Goal: Navigation & Orientation: Find specific page/section

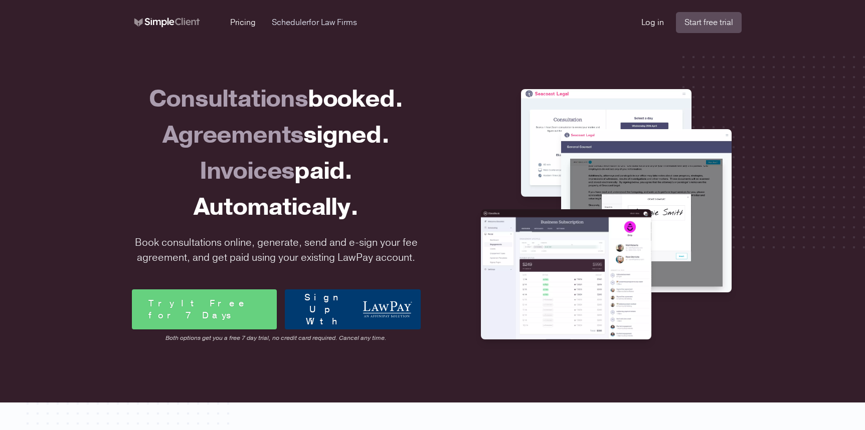
click at [326, 23] on span "for Law Firms" at bounding box center [333, 22] width 48 height 11
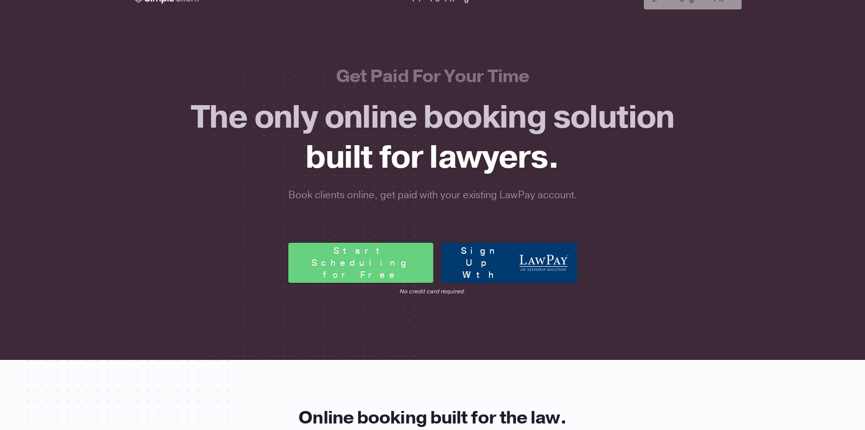
scroll to position [37, 0]
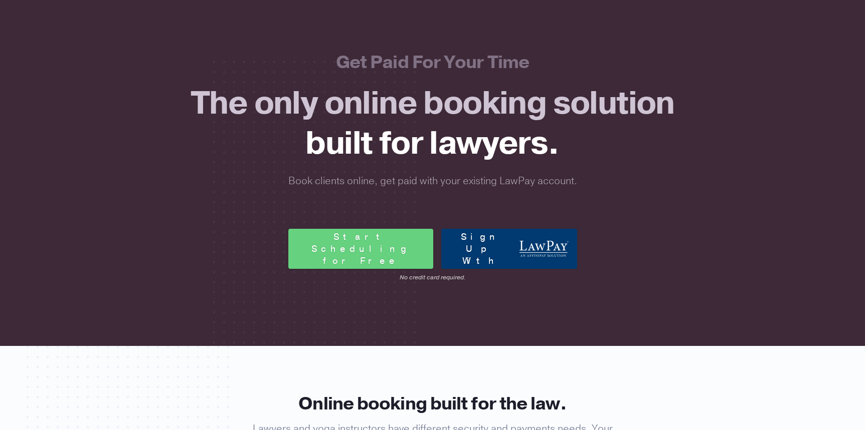
click at [528, 256] on icon at bounding box center [543, 249] width 49 height 16
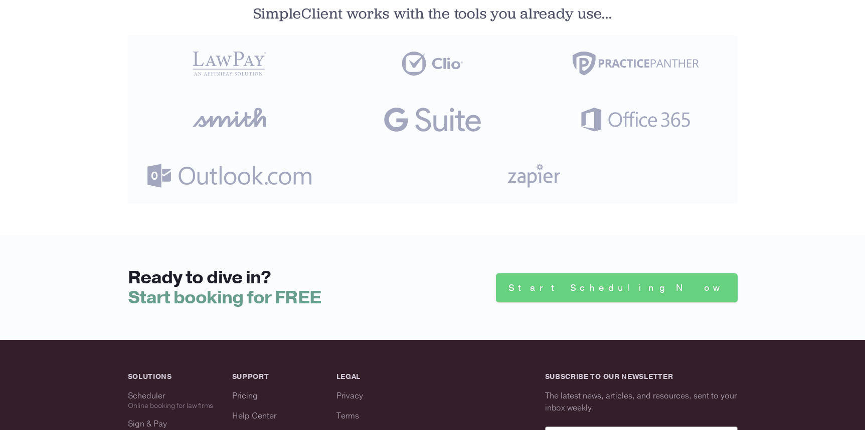
scroll to position [2917, 0]
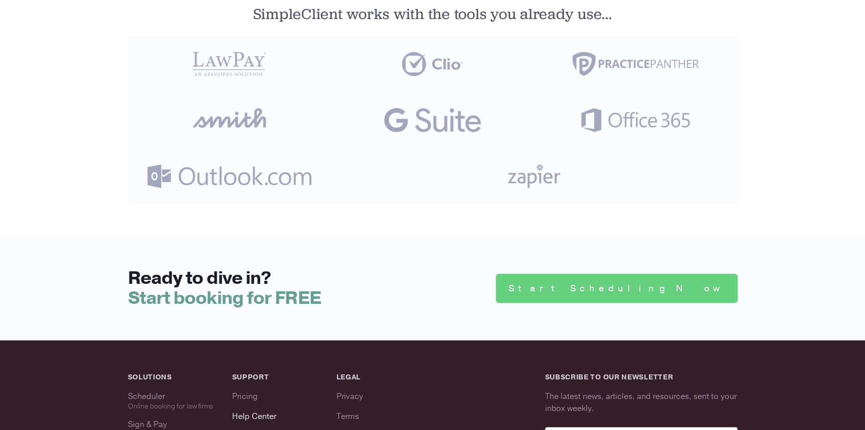
click at [268, 411] on link "Help Center" at bounding box center [254, 416] width 44 height 11
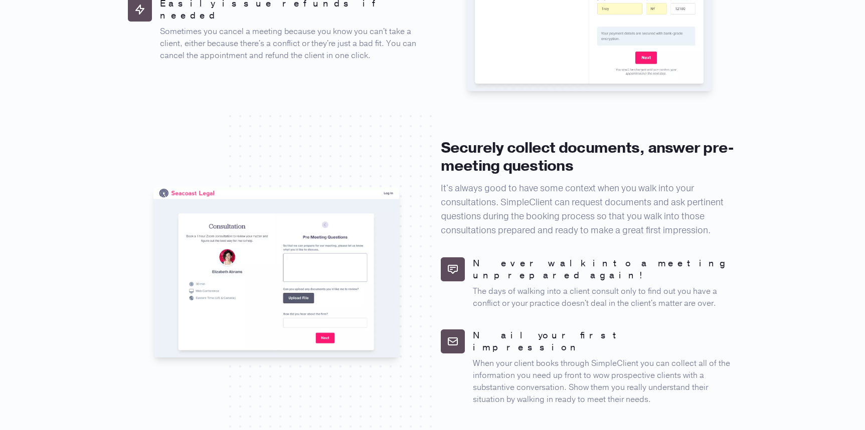
scroll to position [808, 0]
